Goal: Transaction & Acquisition: Purchase product/service

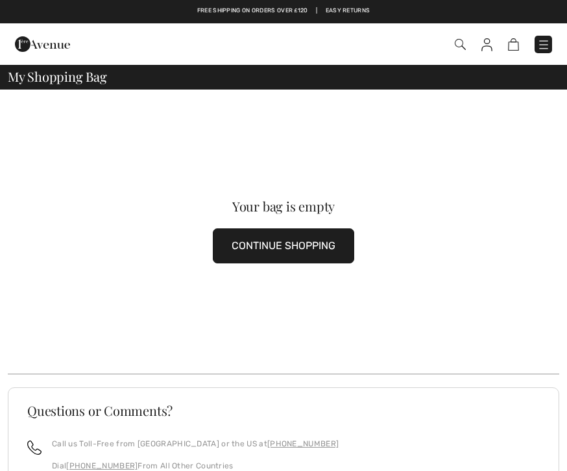
click at [289, 257] on button "CONTINUE SHOPPING" at bounding box center [283, 245] width 141 height 35
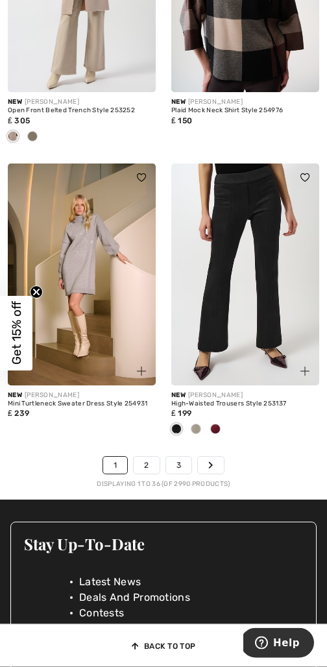
scroll to position [5105, 0]
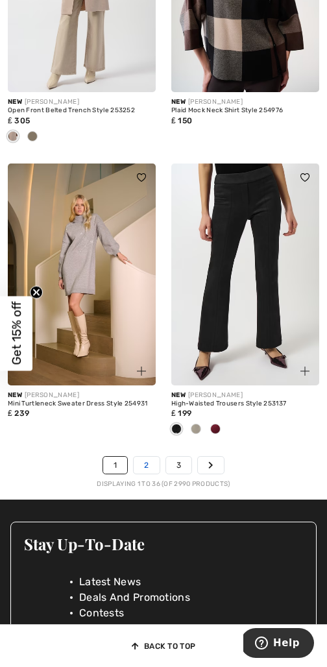
click at [154, 456] on link "2" at bounding box center [146, 464] width 25 height 17
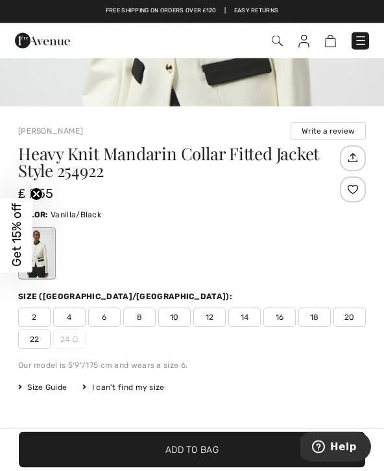
scroll to position [308, 0]
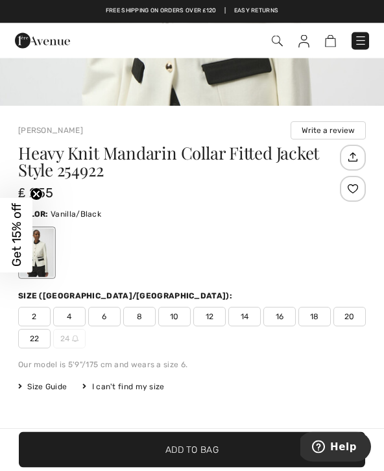
click at [38, 319] on span "2" at bounding box center [34, 316] width 32 height 19
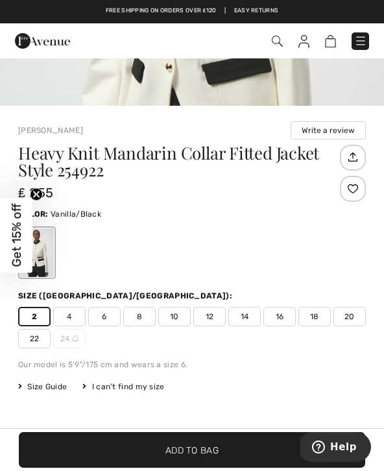
click at [72, 325] on span "4" at bounding box center [69, 316] width 32 height 19
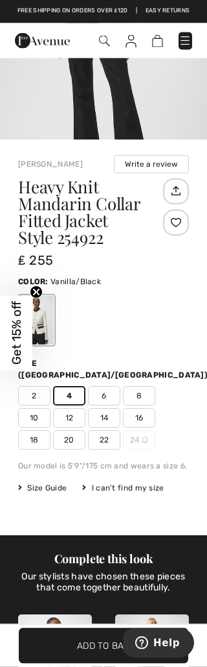
scroll to position [471, 0]
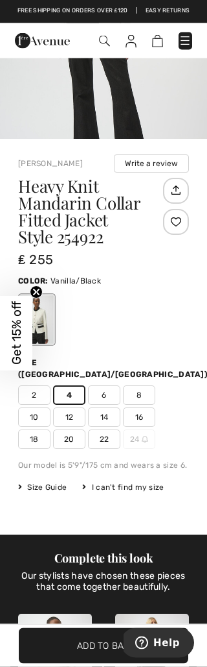
click at [189, 470] on div "Complete this look Our stylists have chosen these pieces that come together bea…" at bounding box center [103, 639] width 171 height 208
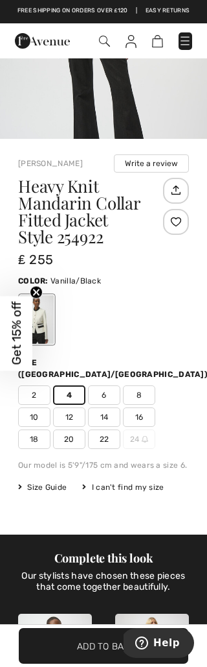
click at [189, 470] on div "Complete this look Our stylists have chosen these pieces that come together bea…" at bounding box center [103, 638] width 171 height 208
